Goal: Find specific page/section: Find specific page/section

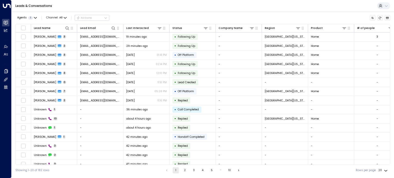
click at [386, 4] on icon at bounding box center [386, 6] width 4 height 4
click at [360, 6] on div at bounding box center [197, 89] width 394 height 178
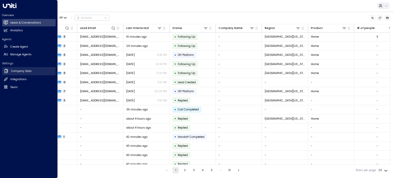
click at [11, 74] on link "Company Data Company Data" at bounding box center [29, 71] width 54 height 8
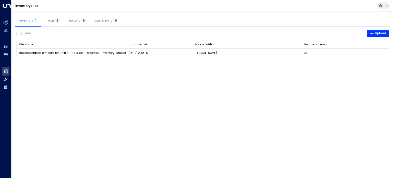
click at [71, 20] on span "Routing 0" at bounding box center [77, 20] width 17 height 3
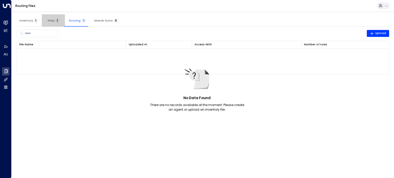
click at [48, 19] on span "FAQs 1" at bounding box center [54, 20] width 12 height 3
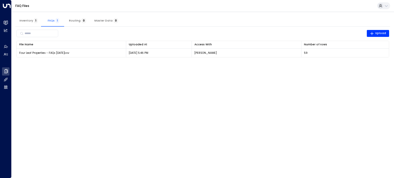
click at [26, 20] on span "Inventory 1" at bounding box center [28, 20] width 18 height 3
